Goal: Task Accomplishment & Management: Manage account settings

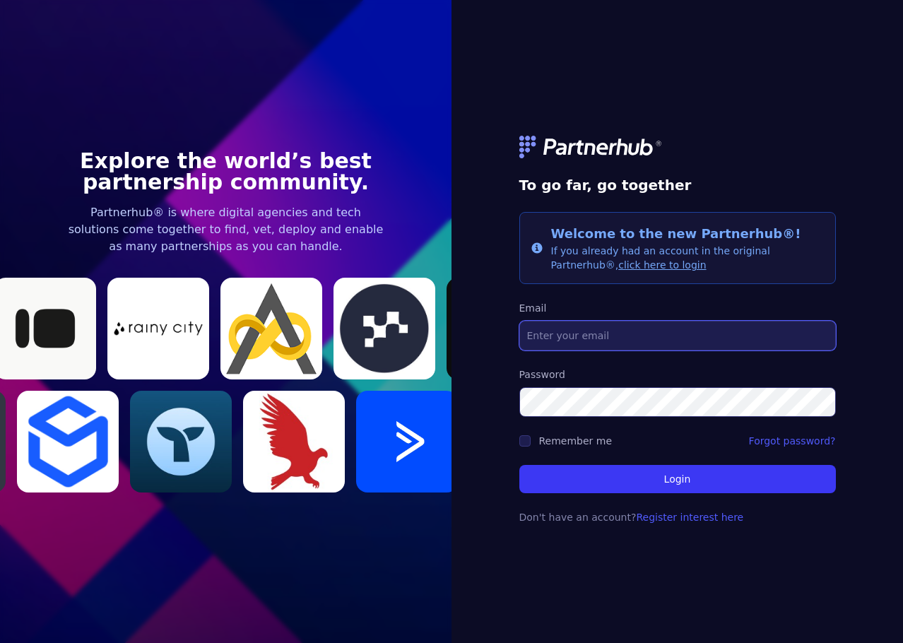
click at [624, 330] on input "Email" at bounding box center [678, 336] width 317 height 30
type input "[PERSON_NAME][EMAIL_ADDRESS][DOMAIN_NAME][DATE]"
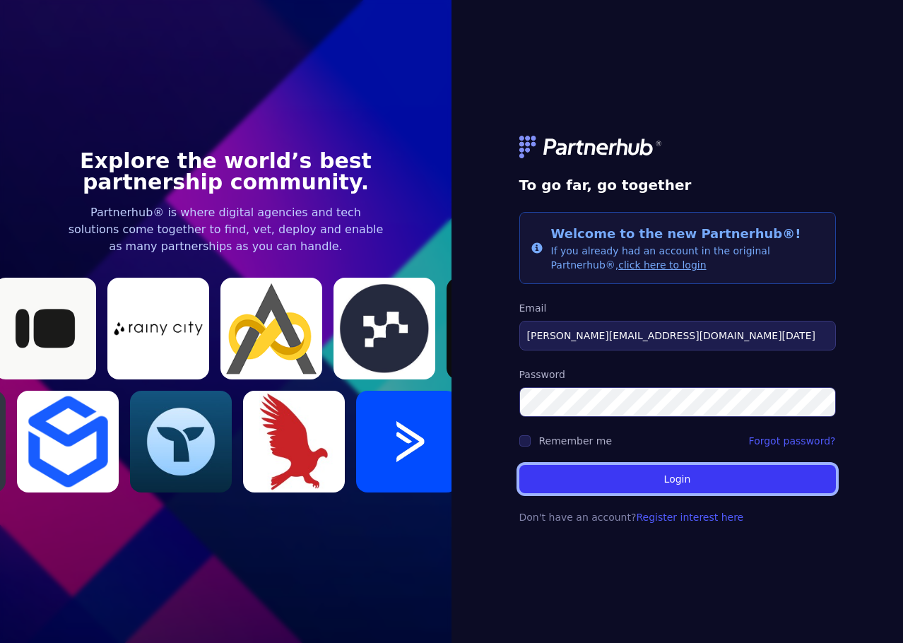
click at [684, 483] on button "Login" at bounding box center [678, 479] width 317 height 28
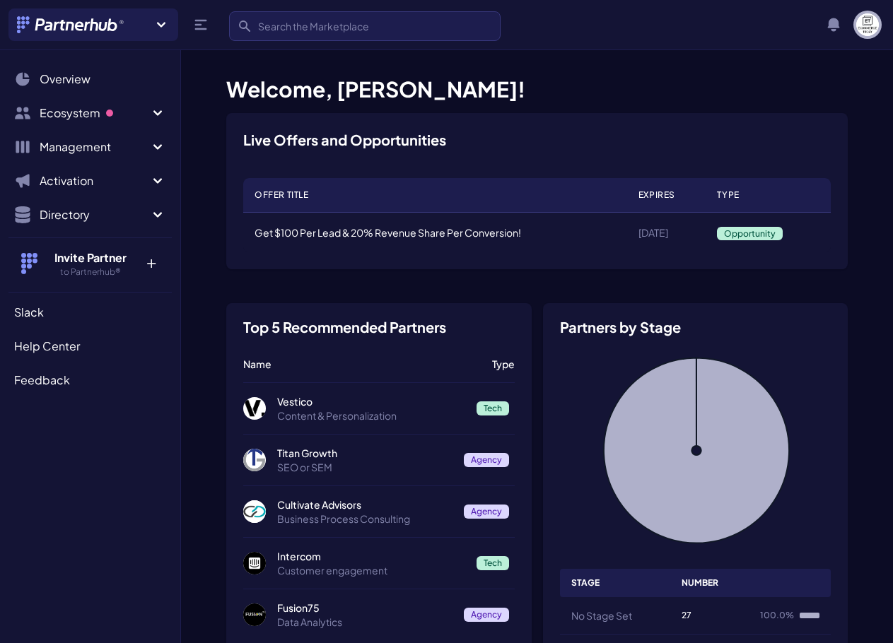
click at [865, 22] on img "button" at bounding box center [867, 24] width 23 height 23
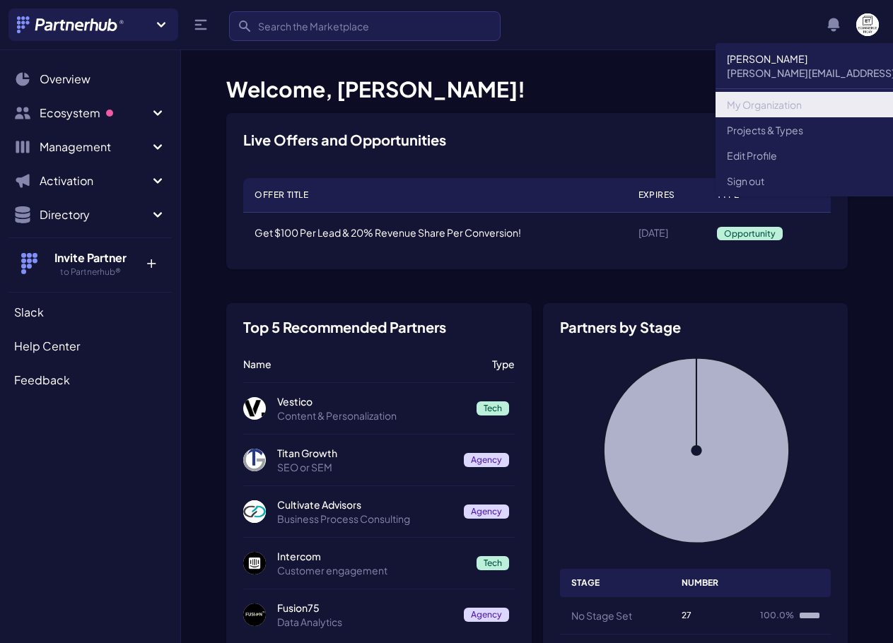
click at [788, 110] on link "My Organization" at bounding box center [866, 104] width 303 height 25
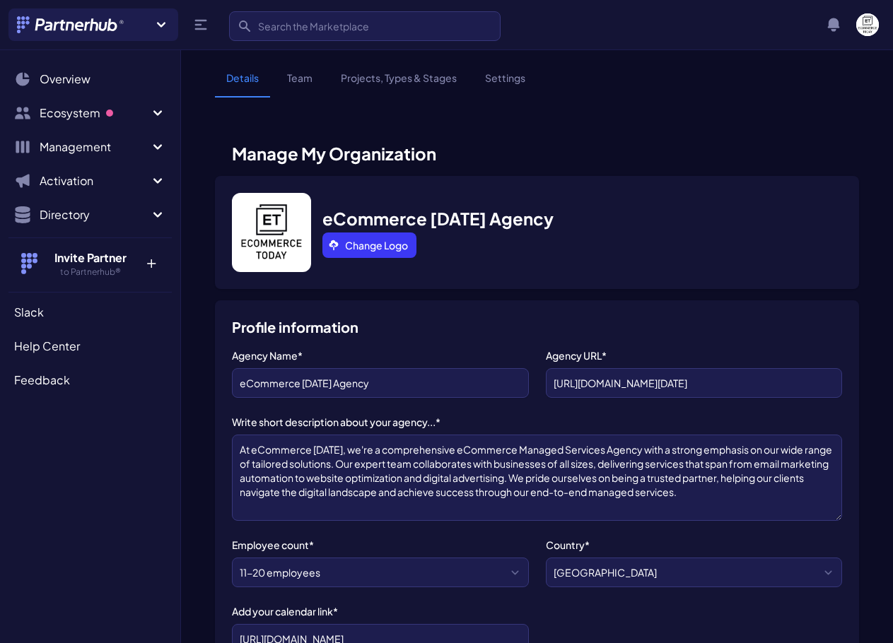
scroll to position [6, 0]
click at [305, 82] on link "Team" at bounding box center [300, 84] width 48 height 27
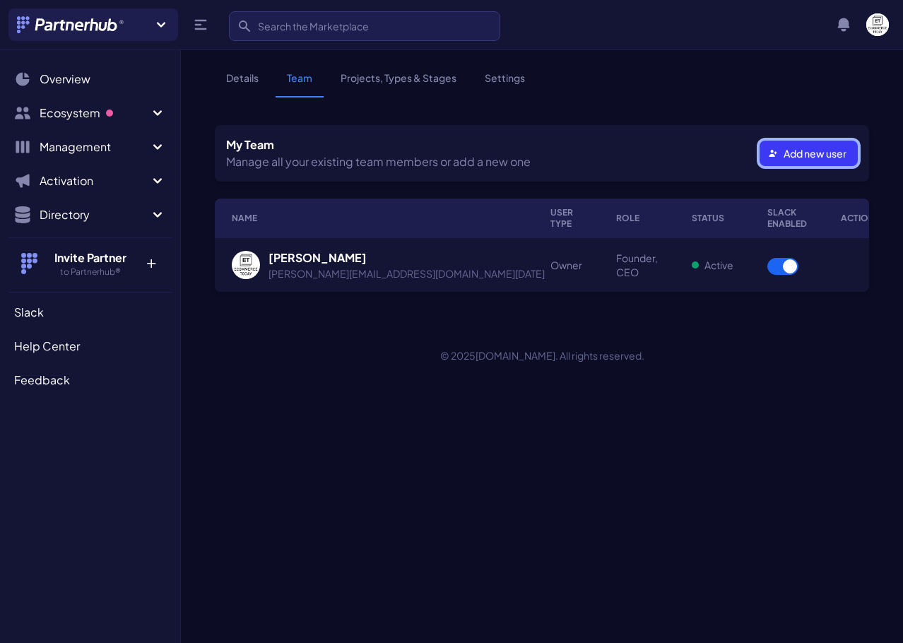
click at [788, 158] on button "Add new user" at bounding box center [809, 153] width 98 height 25
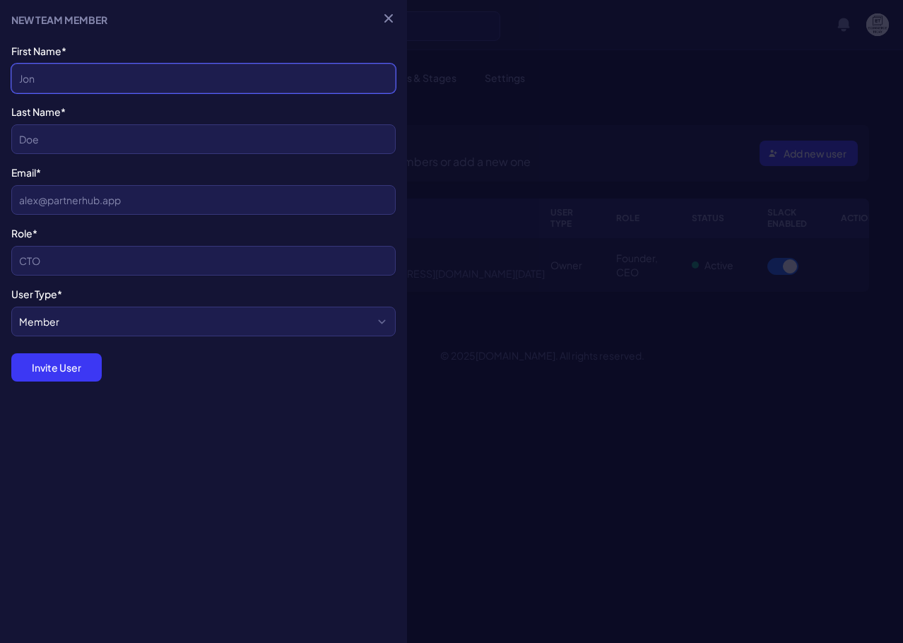
click at [144, 77] on input "Contact's First Name*" at bounding box center [203, 79] width 385 height 30
type input "Vlad"
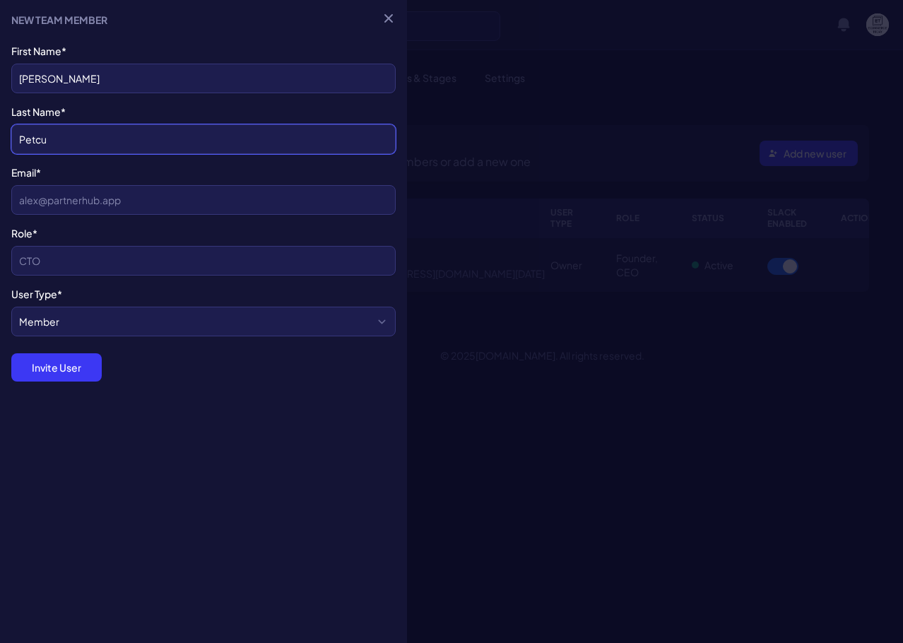
type input "Petcu"
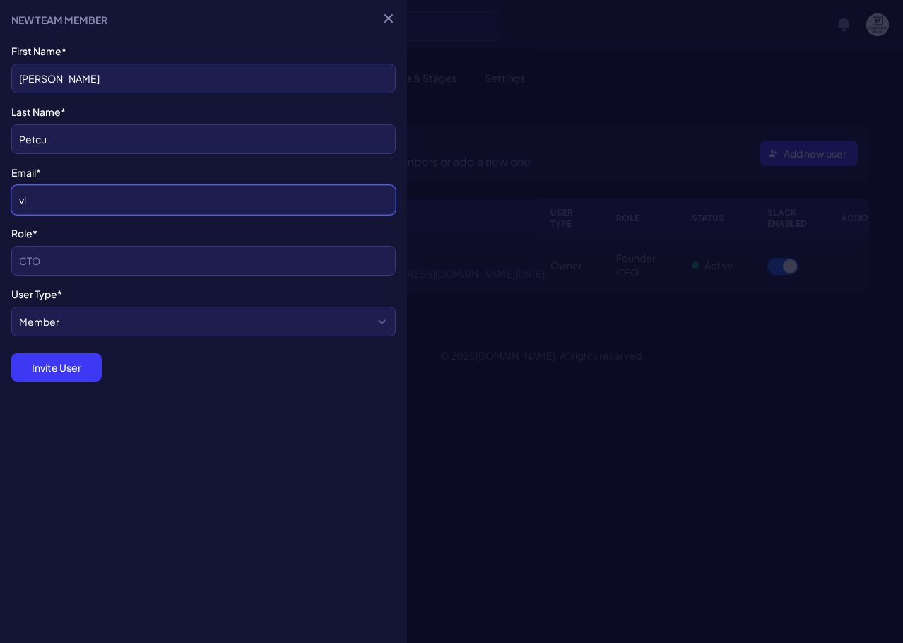
type input "v"
paste input "vlad.petcu@ecommerce-today.com"
type input "vlad.petcu@ecommerce-today.com"
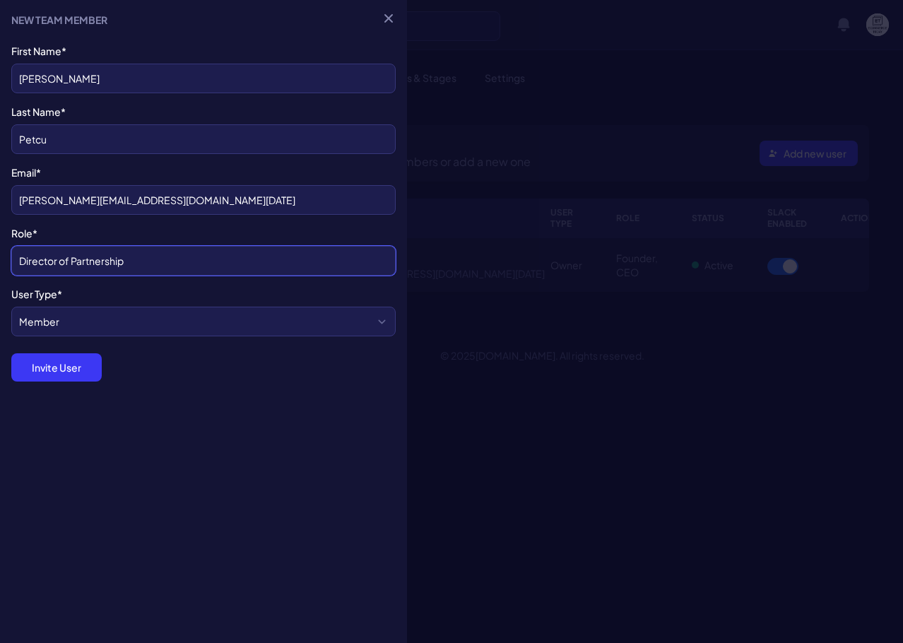
type input "Director of Partnership"
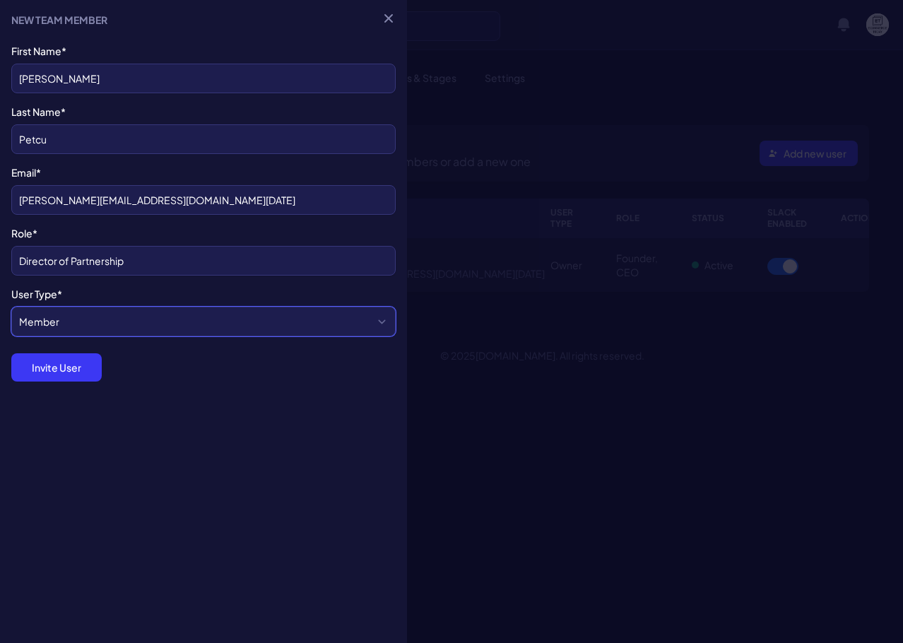
click at [81, 328] on select "Member Admin" at bounding box center [203, 322] width 385 height 30
select select "admin"
click at [11, 307] on select "Member Admin" at bounding box center [203, 322] width 385 height 30
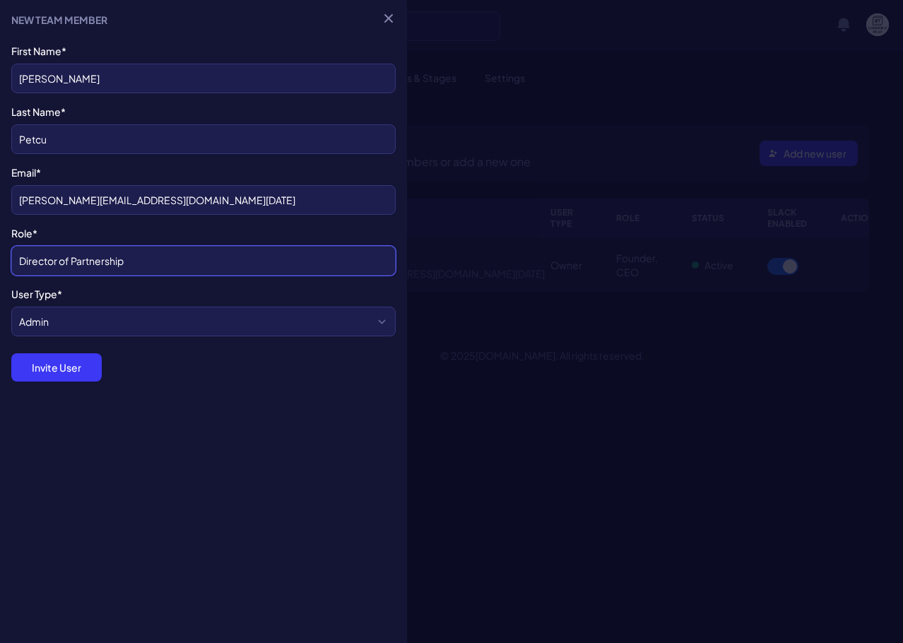
drag, startPoint x: 71, startPoint y: 262, endPoint x: -170, endPoint y: 246, distance: 240.9
click at [0, 246] on html "Join a new Hub? Create your own Hub › Search Search View notifications Notifica…" at bounding box center [451, 321] width 903 height 643
type input "Partnerships Manager"
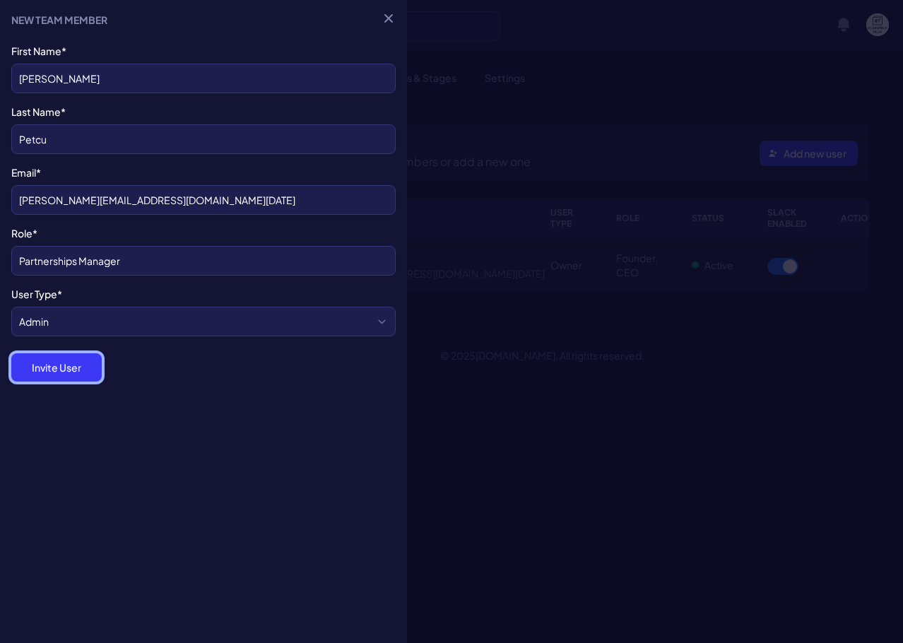
click at [71, 380] on button "Invite User" at bounding box center [56, 367] width 90 height 28
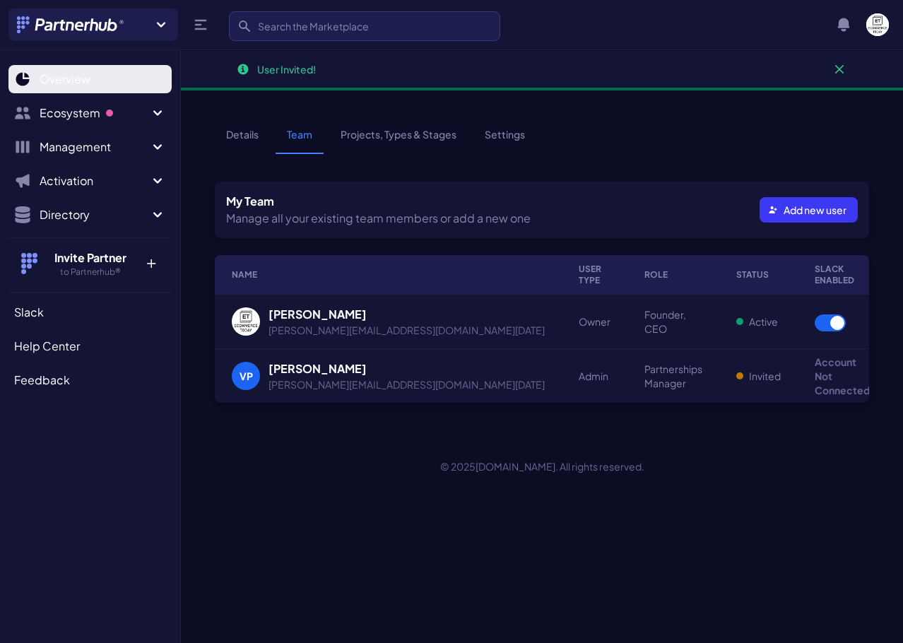
click at [85, 85] on span "Overview" at bounding box center [65, 79] width 51 height 17
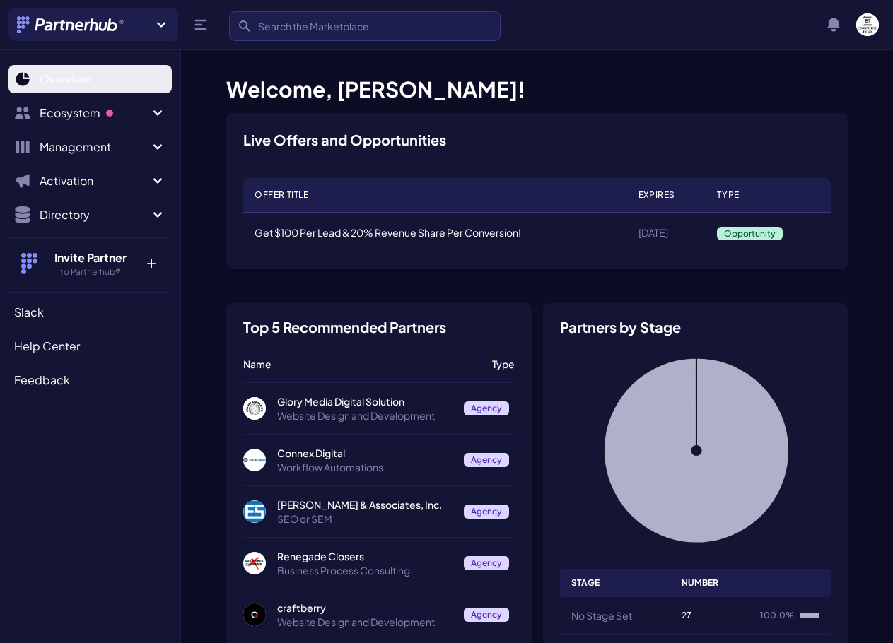
click at [75, 77] on span "Overview" at bounding box center [65, 79] width 51 height 17
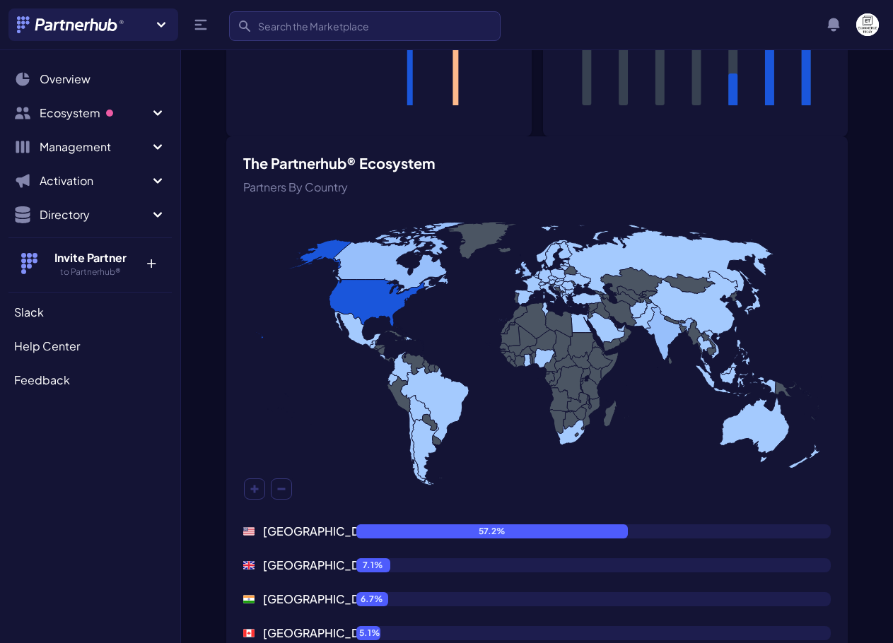
scroll to position [990, 0]
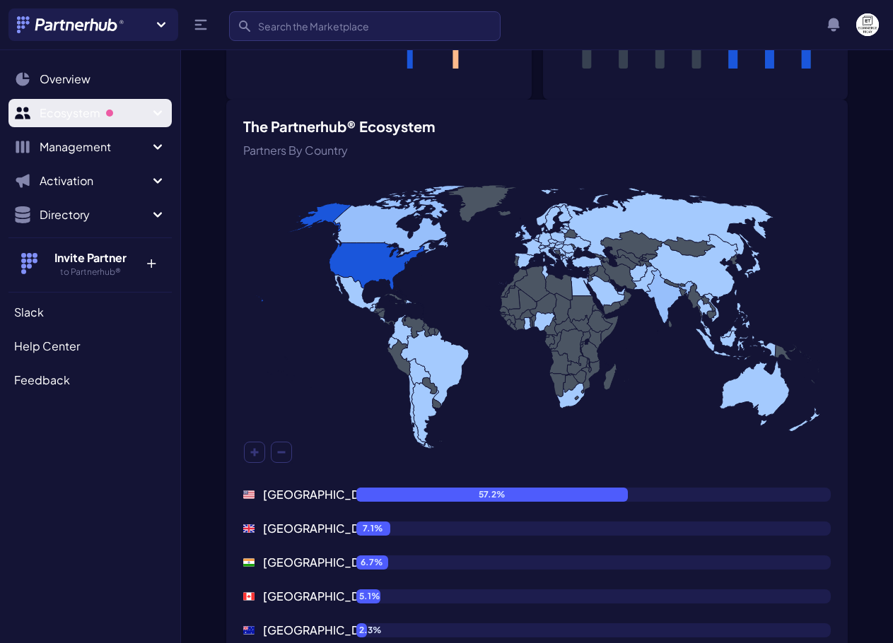
click at [87, 114] on span "Ecosystem" at bounding box center [95, 113] width 110 height 17
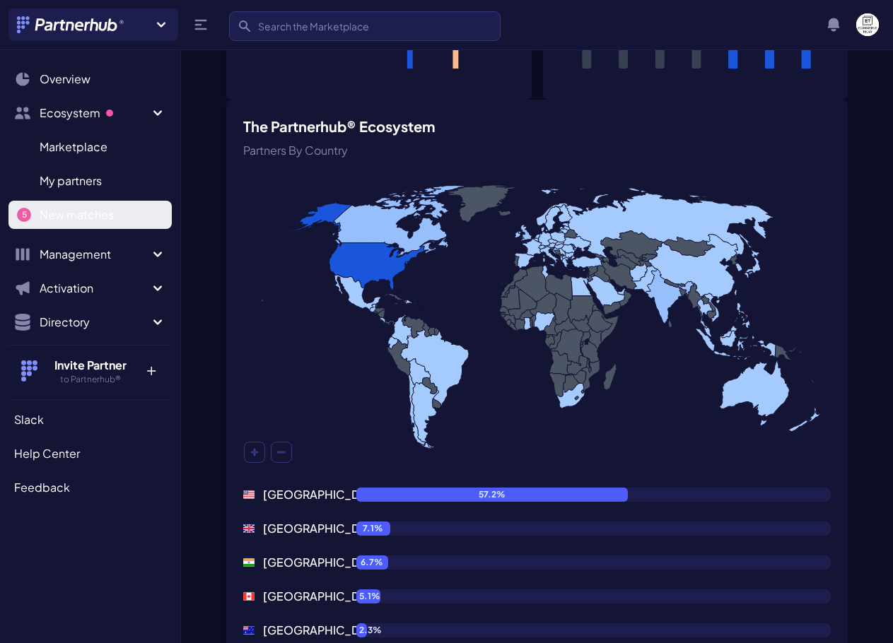
click at [83, 213] on span "New matches" at bounding box center [77, 214] width 74 height 17
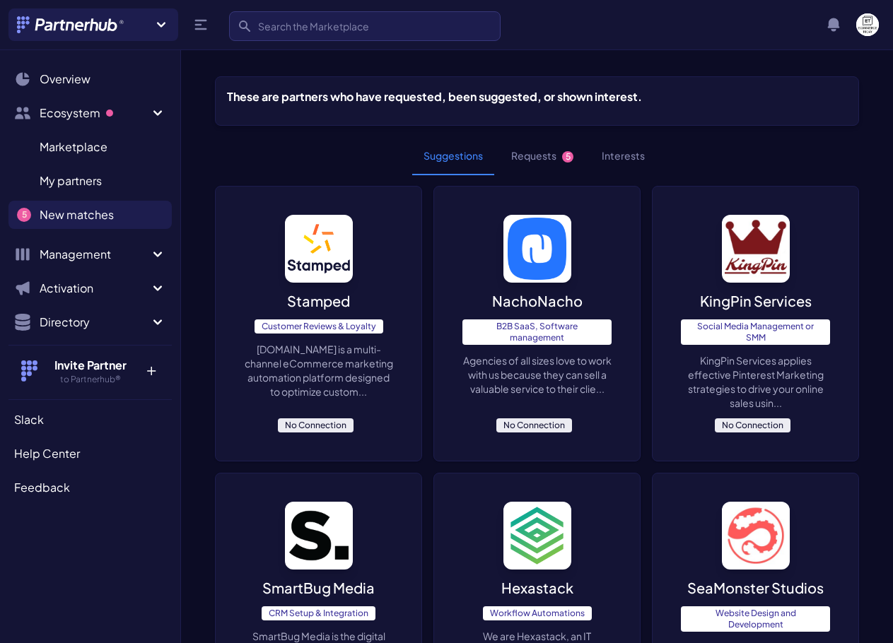
click at [535, 158] on button "Requests 5" at bounding box center [542, 156] width 85 height 38
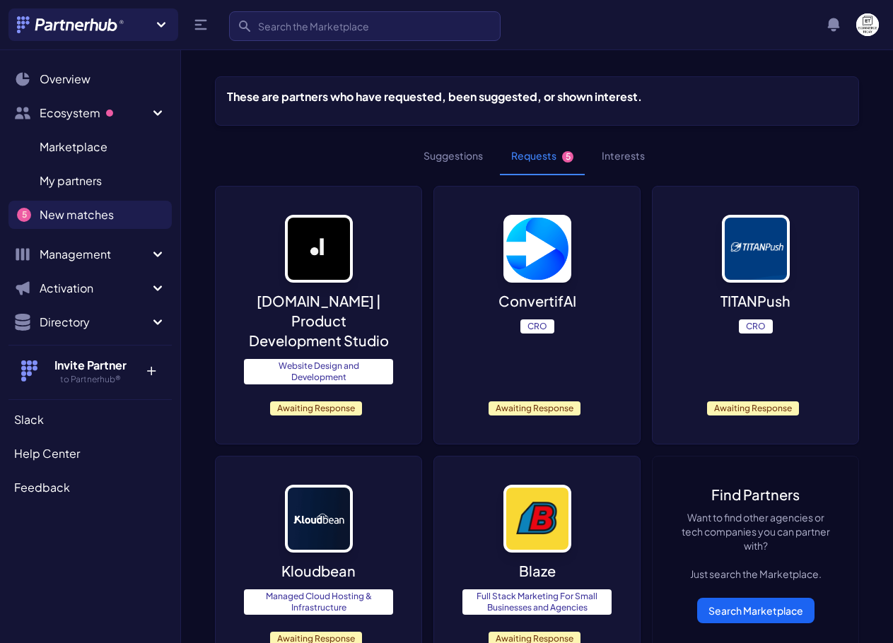
click at [551, 353] on div "ConvertifAI CRO Awaiting Response" at bounding box center [537, 315] width 206 height 257
click at [725, 309] on p "TITANPush" at bounding box center [755, 301] width 70 height 20
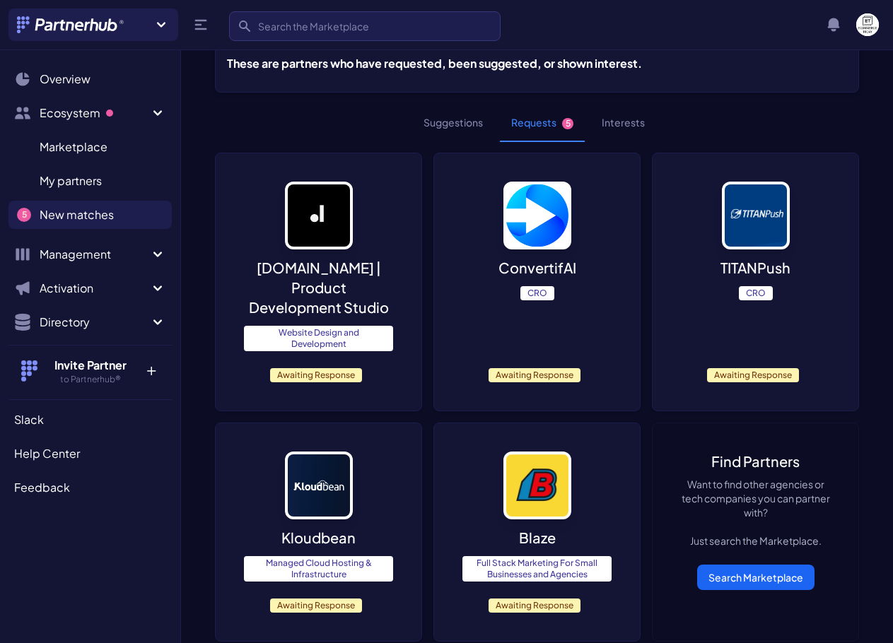
scroll to position [111, 0]
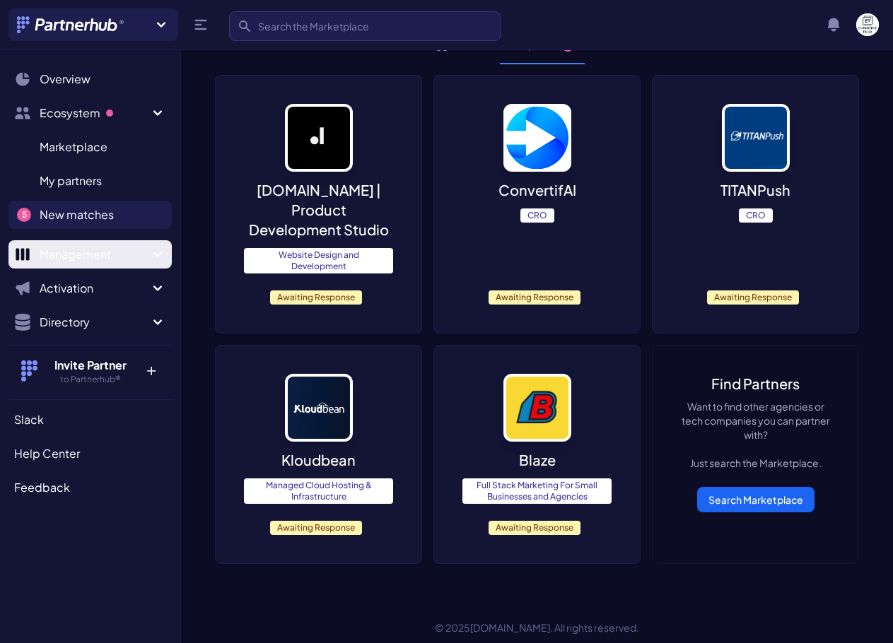
click at [96, 252] on span "Management" at bounding box center [95, 254] width 110 height 17
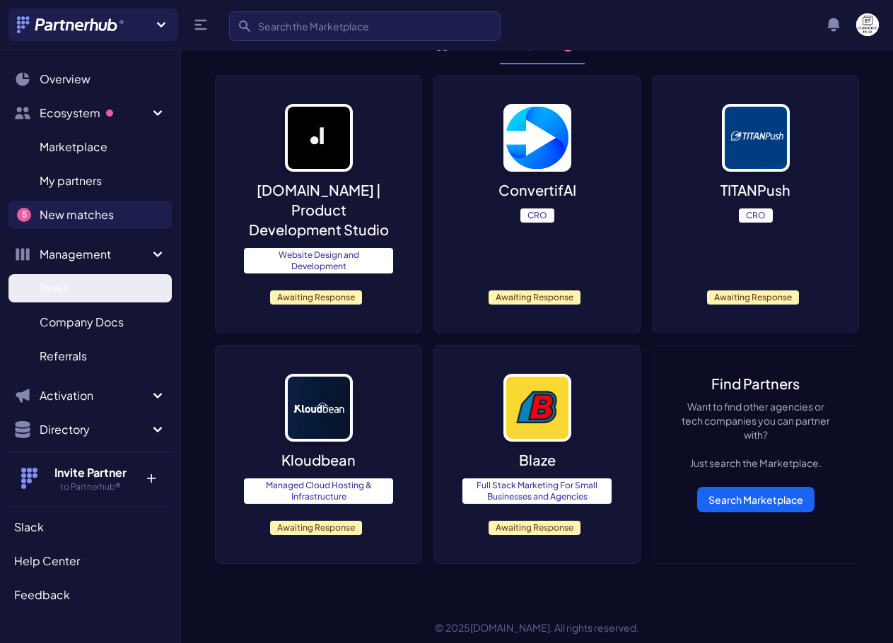
click at [93, 297] on link "Tasks T" at bounding box center [89, 288] width 163 height 28
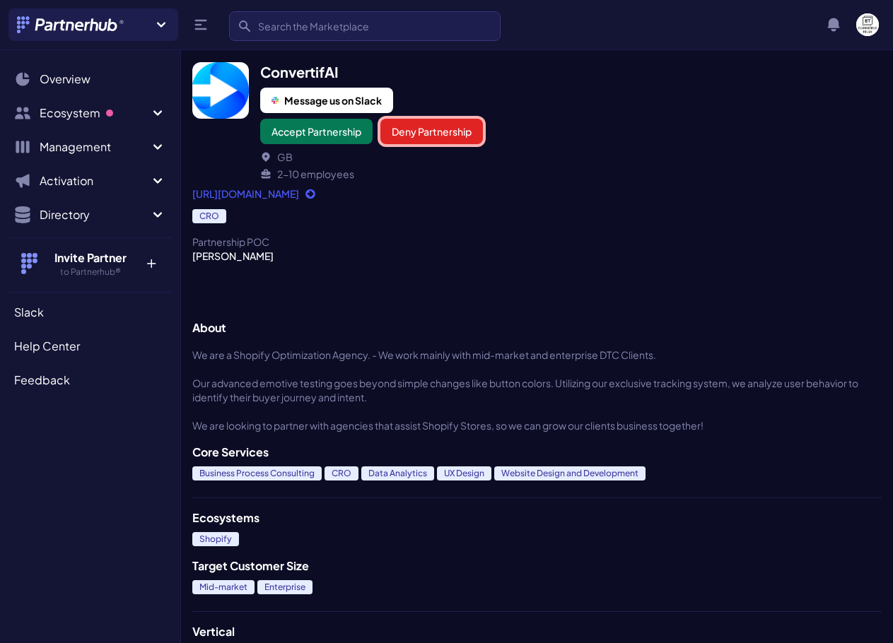
click at [460, 124] on button "Deny Partnership" at bounding box center [431, 131] width 103 height 25
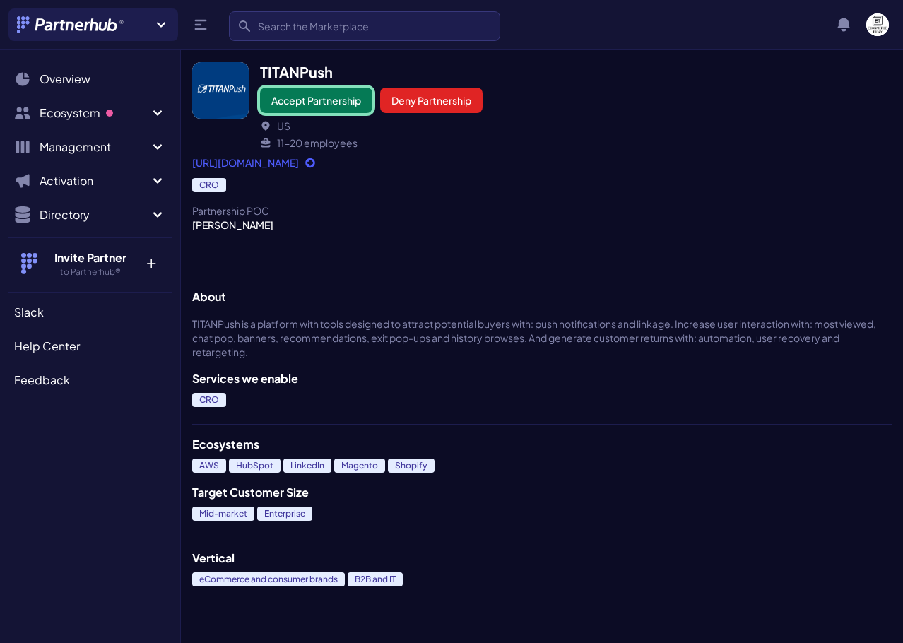
click at [304, 103] on button "Accept Partnership" at bounding box center [316, 100] width 112 height 25
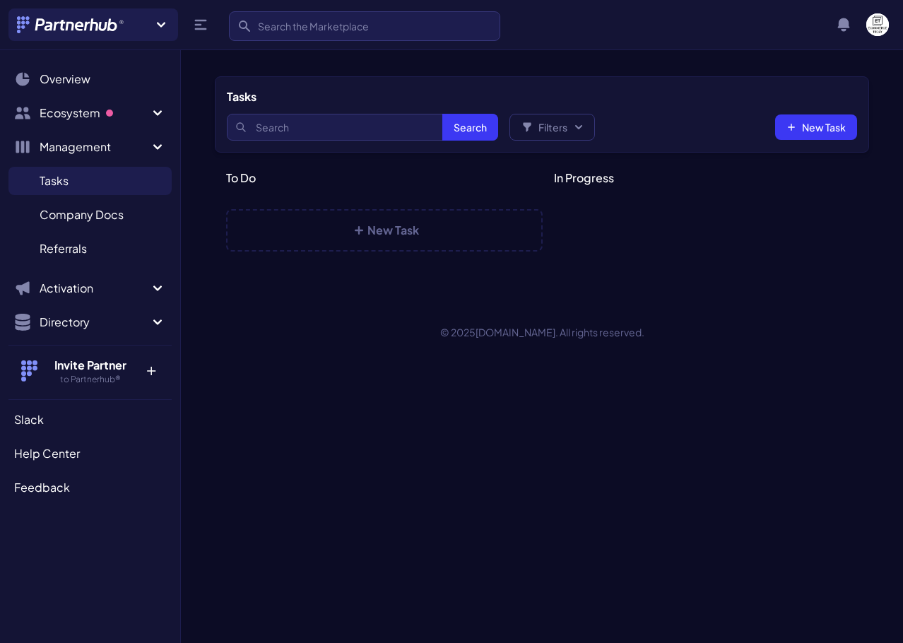
select select
click at [92, 151] on span "Management" at bounding box center [95, 147] width 110 height 17
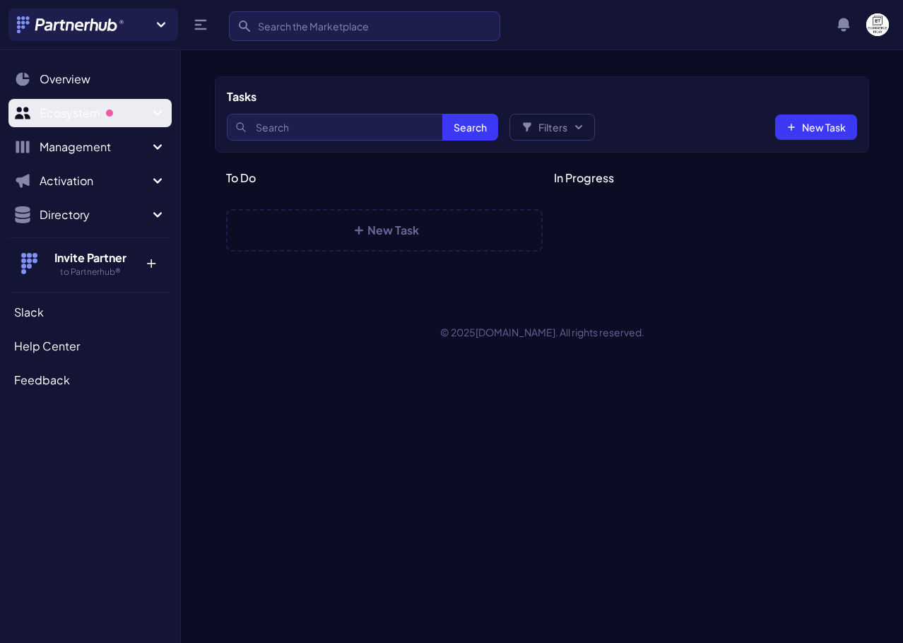
click at [90, 120] on span "Ecosystem" at bounding box center [95, 113] width 110 height 17
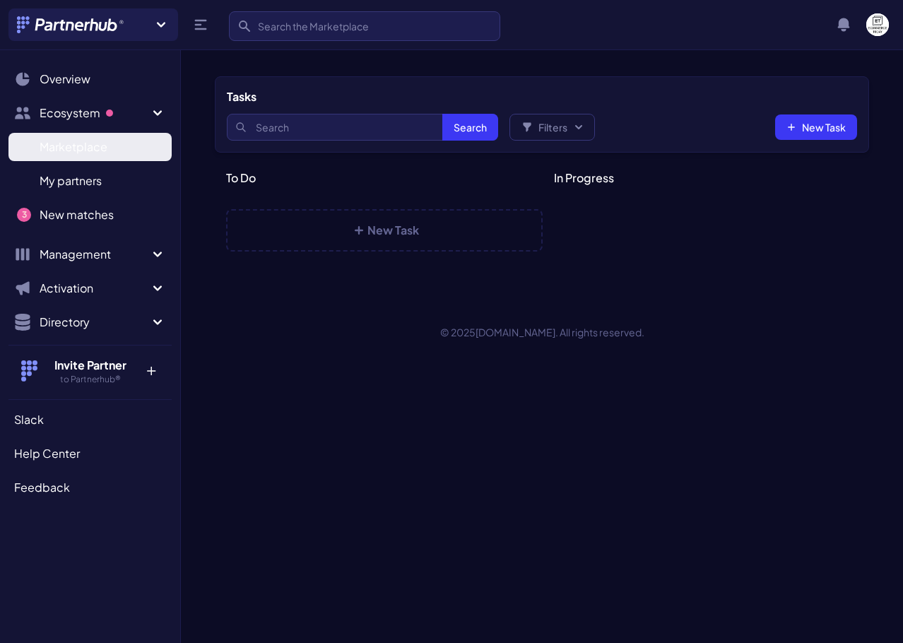
click at [89, 133] on link "Marketplace M" at bounding box center [89, 147] width 163 height 28
click at [93, 144] on span "Marketplace" at bounding box center [74, 147] width 68 height 17
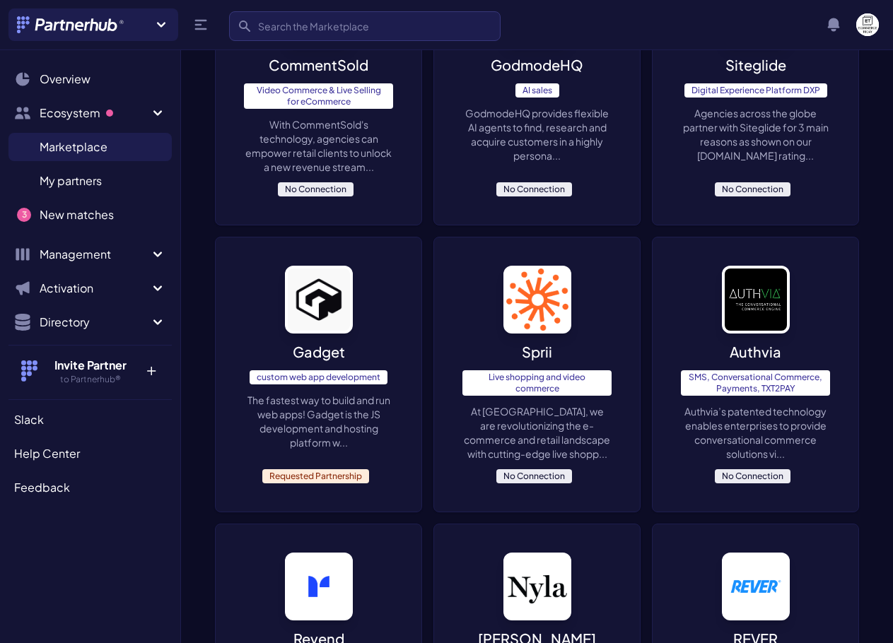
scroll to position [707, 0]
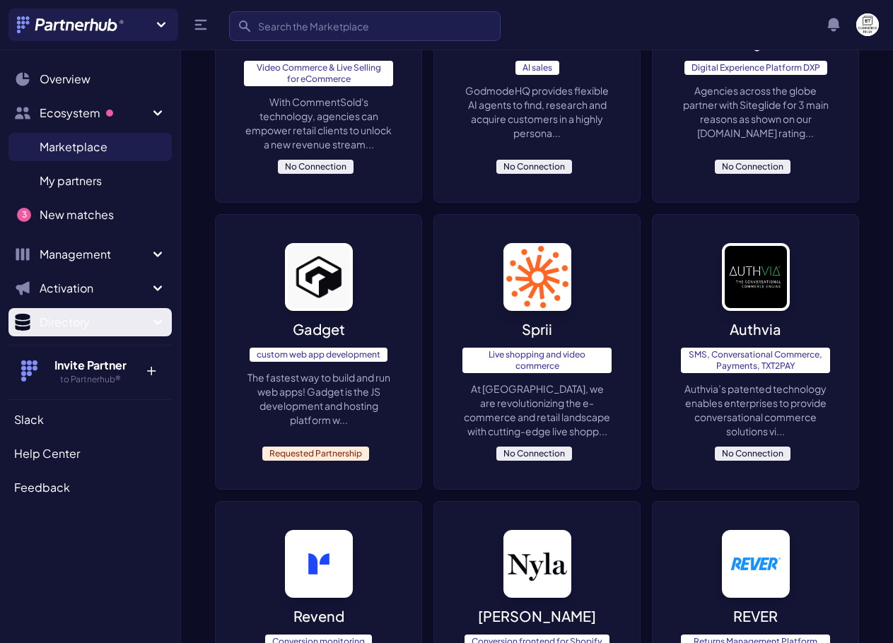
click at [92, 320] on span "Directory" at bounding box center [95, 322] width 110 height 17
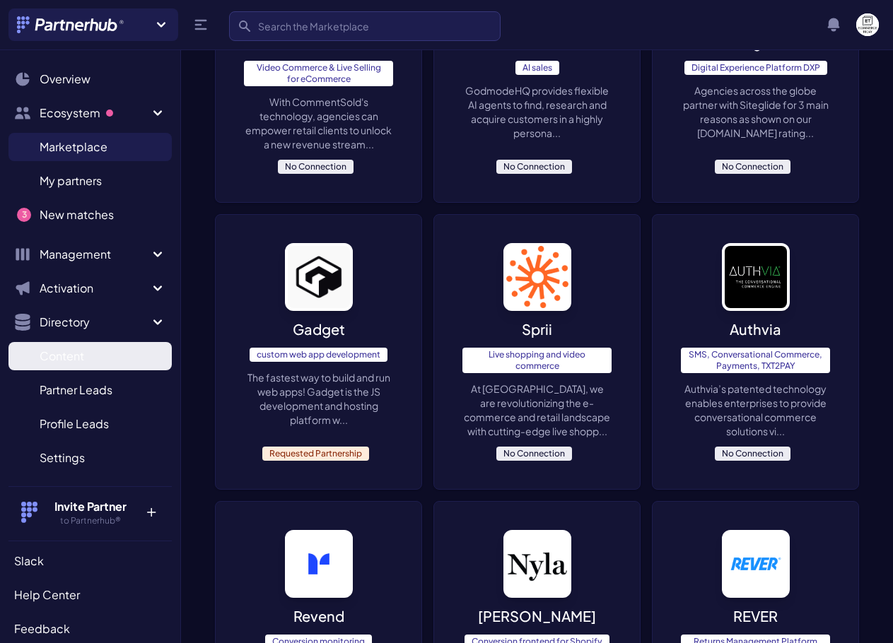
click at [88, 355] on link "Content C" at bounding box center [89, 356] width 163 height 28
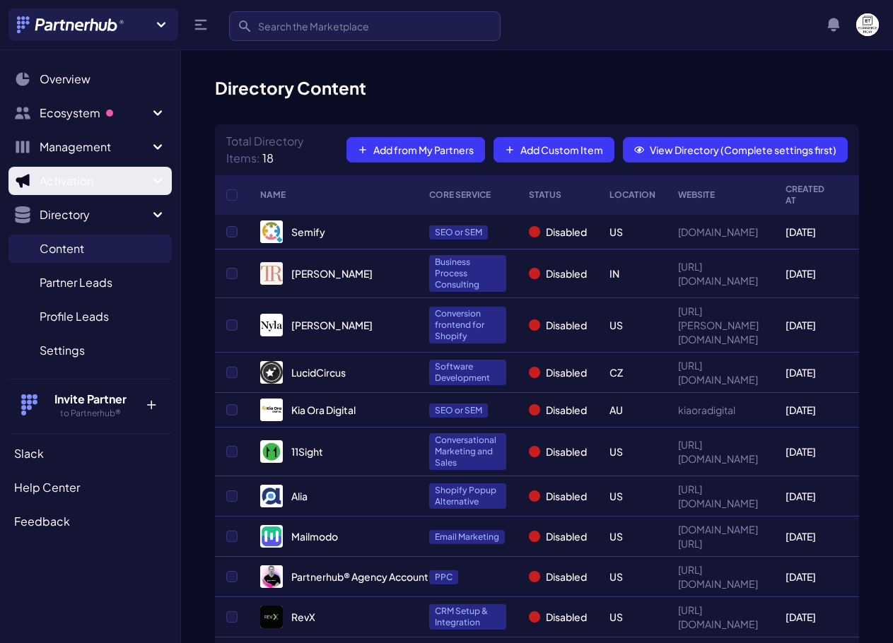
click at [88, 177] on span "Activation" at bounding box center [95, 180] width 110 height 17
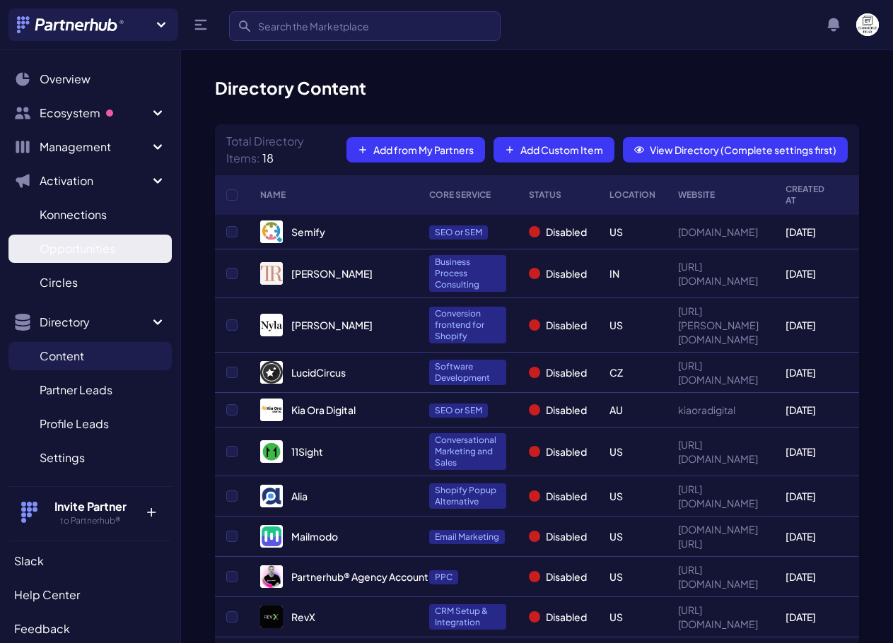
click at [88, 252] on span "Opportunities" at bounding box center [78, 248] width 76 height 17
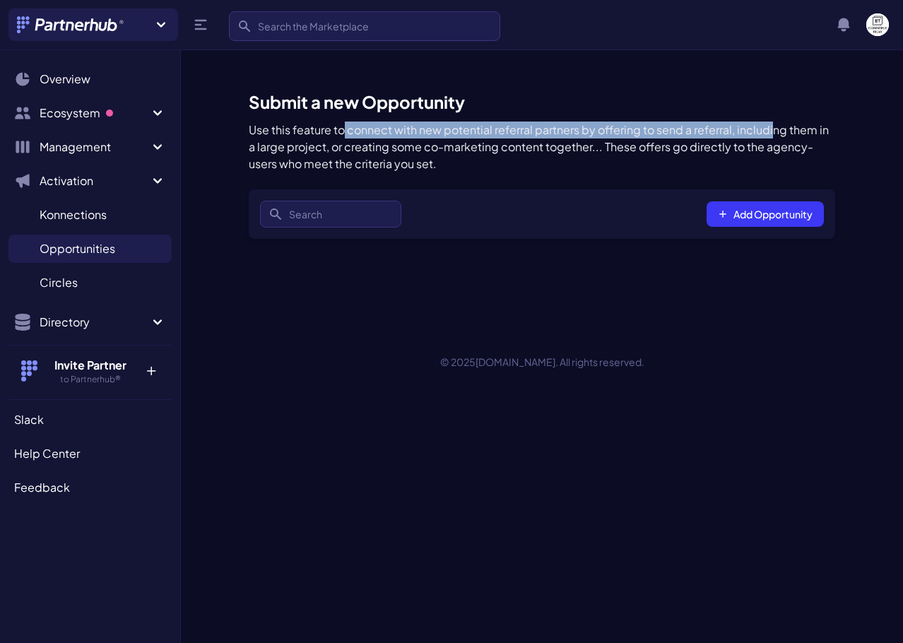
drag, startPoint x: 387, startPoint y: 131, endPoint x: 729, endPoint y: 145, distance: 342.5
click at [769, 137] on p "Use this feature to connect with new potential referral partners by offering to…" at bounding box center [542, 147] width 587 height 51
click at [88, 217] on span "Konnections" at bounding box center [73, 214] width 67 height 17
